Goal: Information Seeking & Learning: Learn about a topic

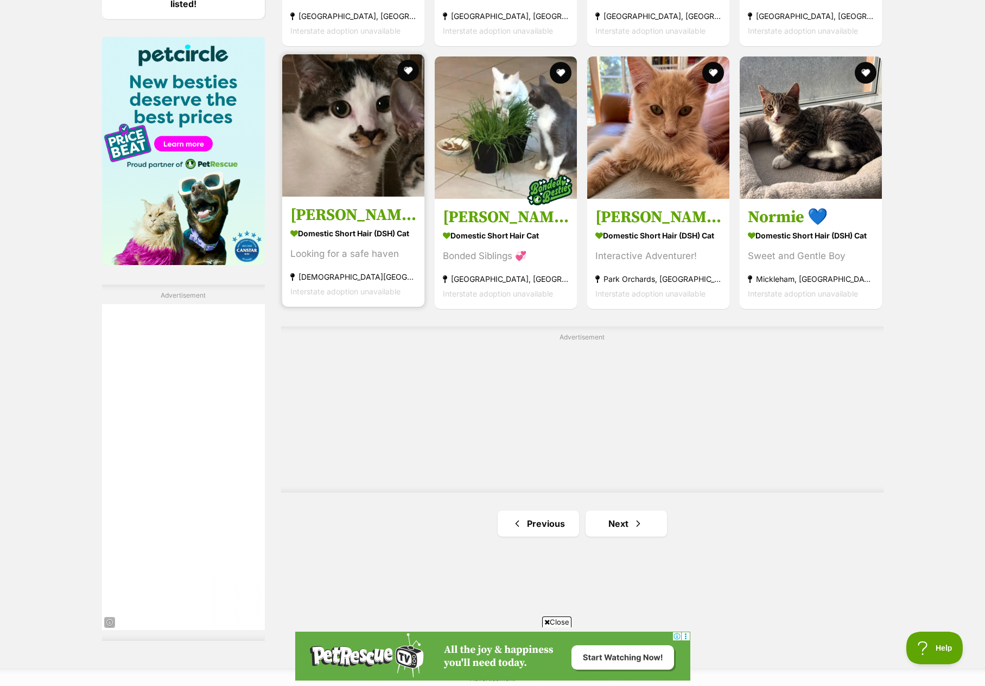
scroll to position [1737, 0]
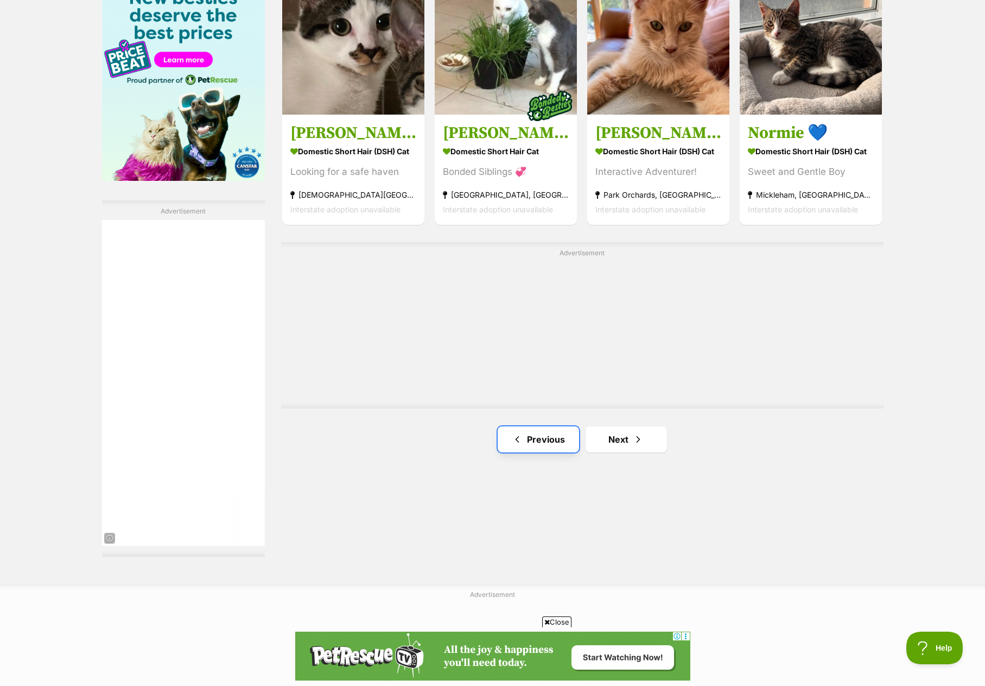
click at [514, 430] on link "Previous" at bounding box center [538, 439] width 81 height 26
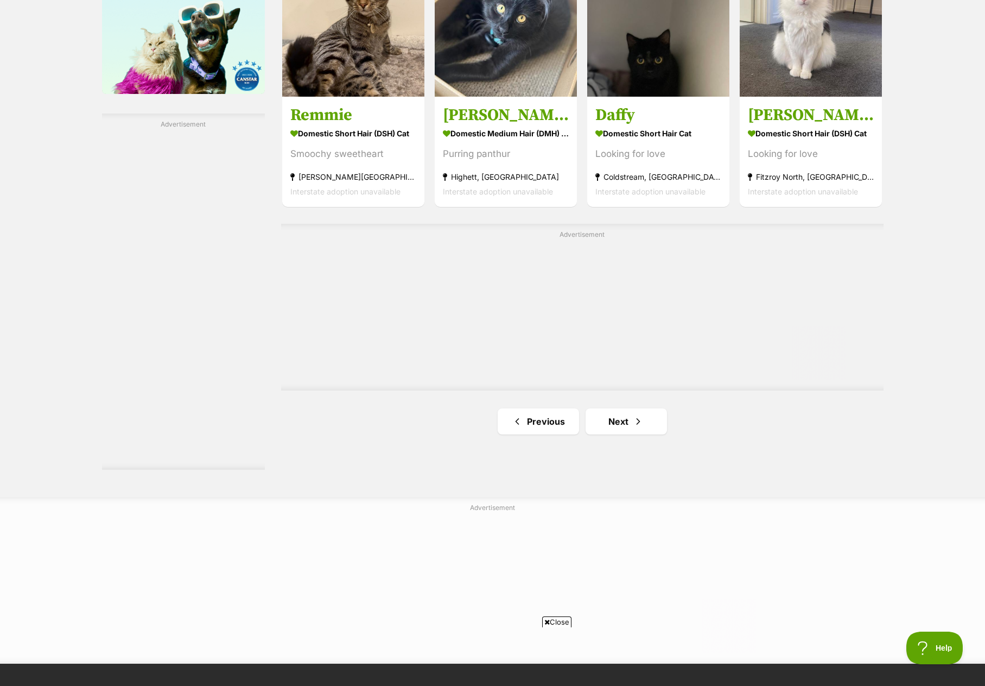
scroll to position [1954, 0]
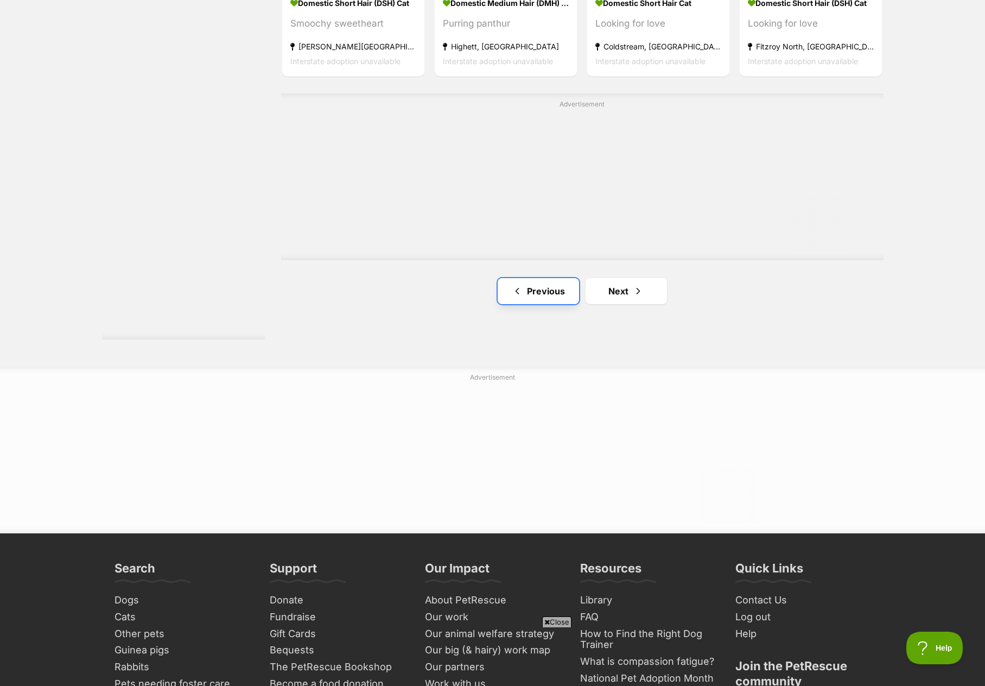
click at [520, 297] on link "Previous" at bounding box center [538, 291] width 81 height 26
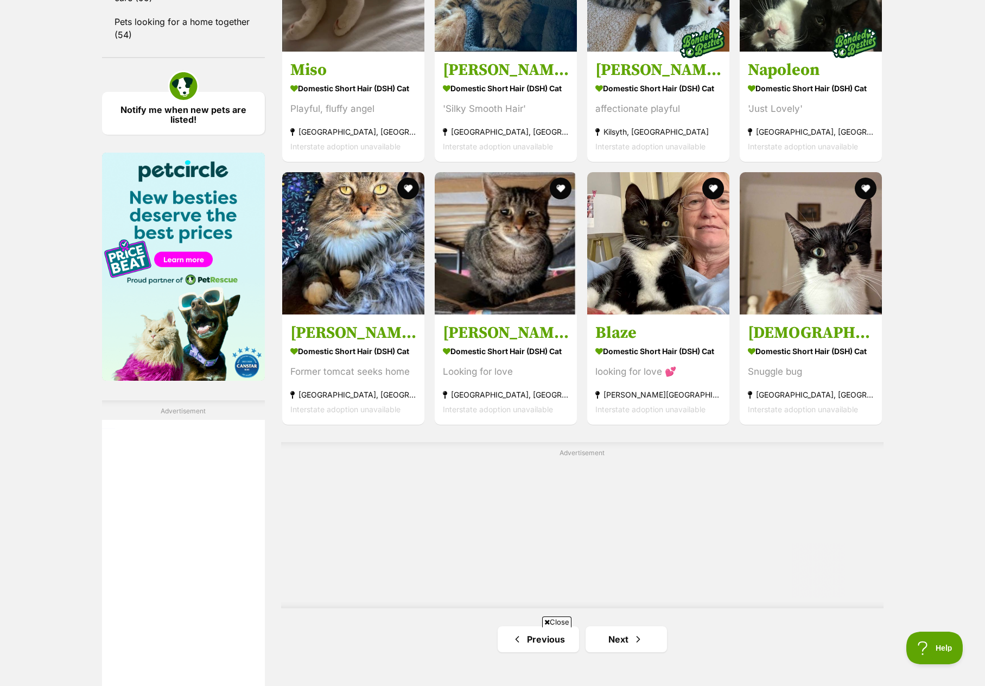
scroll to position [1683, 0]
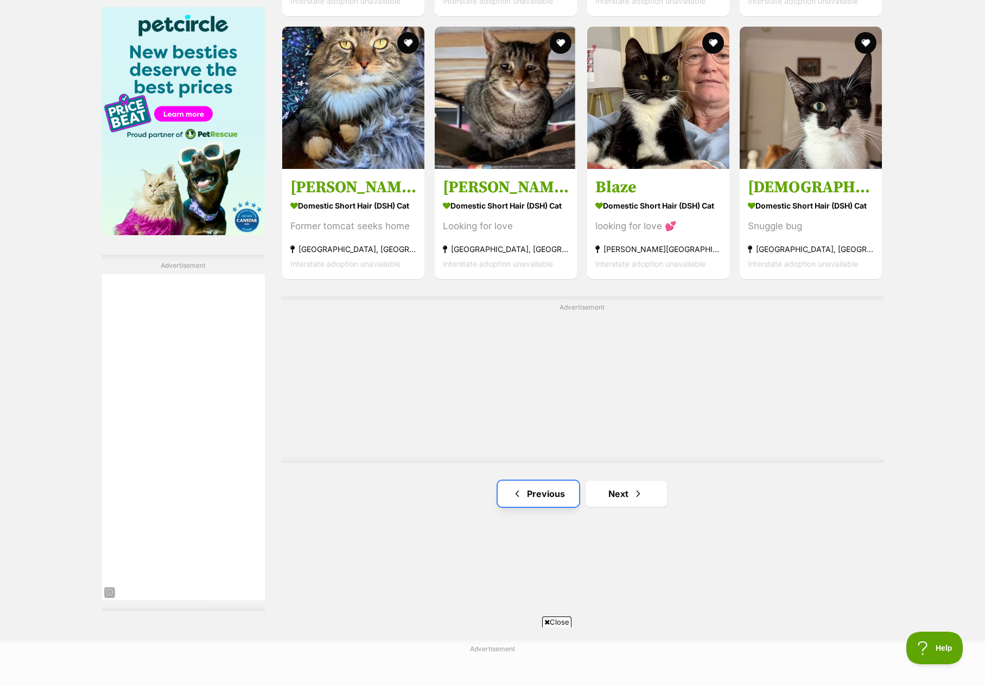
click at [525, 480] on link "Previous" at bounding box center [538, 493] width 81 height 26
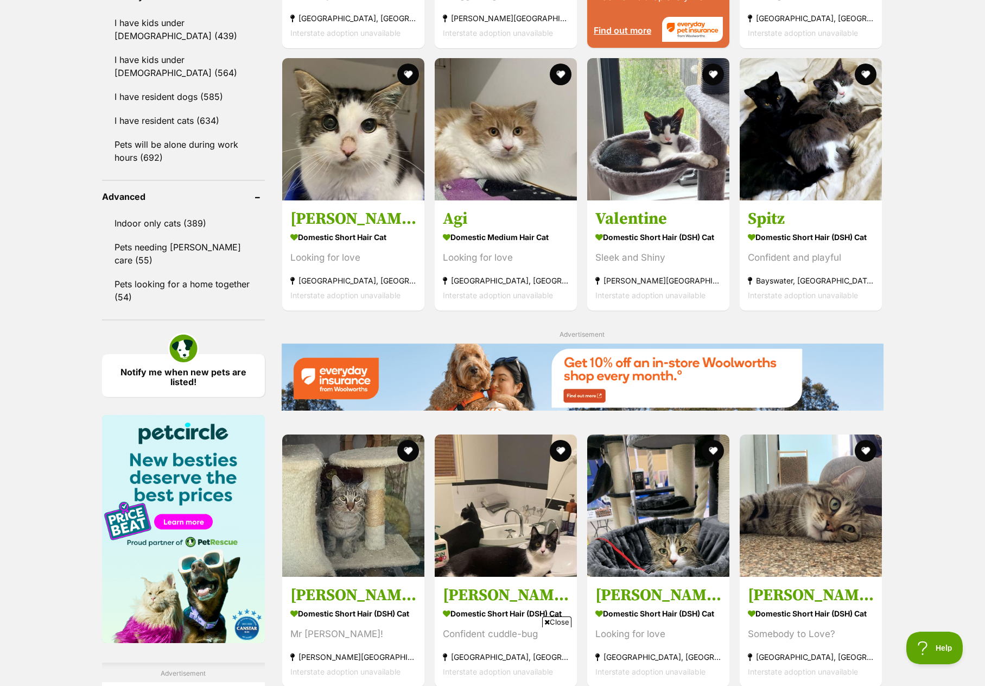
scroll to position [1249, 0]
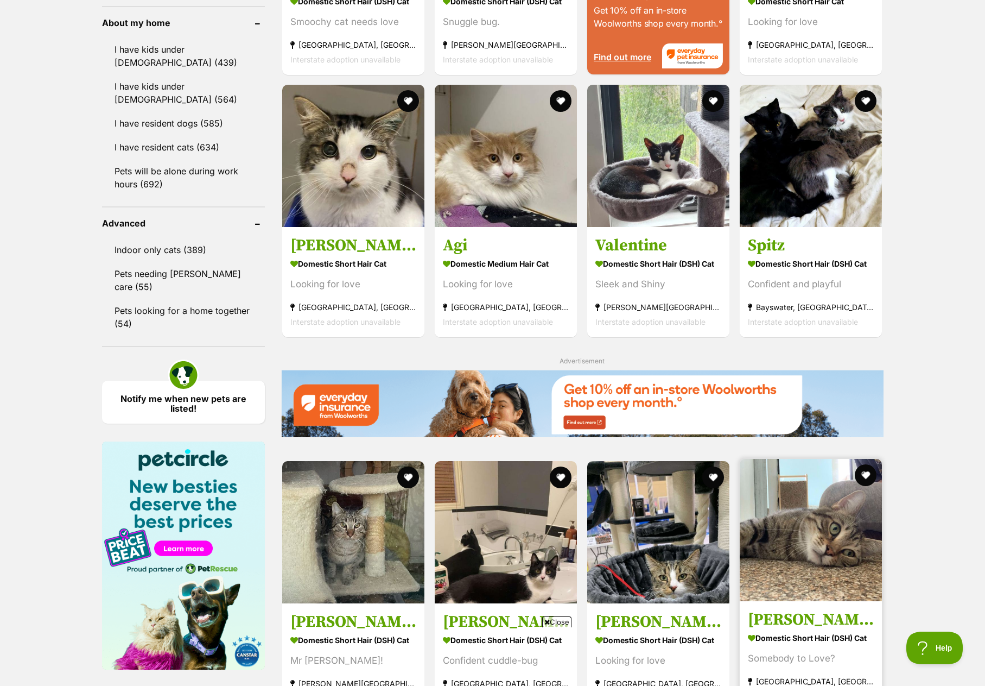
click at [780, 510] on img at bounding box center [811, 530] width 142 height 142
